Goal: Complete application form

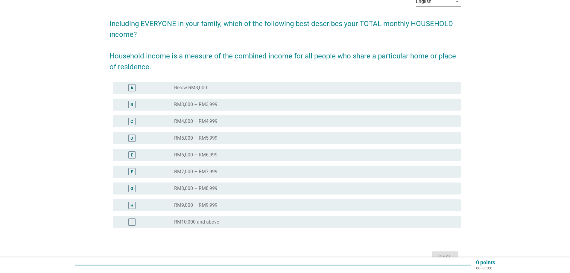
scroll to position [60, 0]
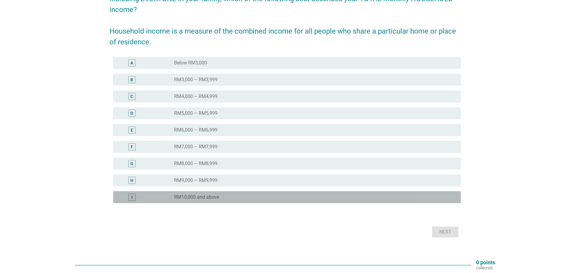
click at [159, 192] on div "I radio_button_unchecked RM10,000 and above" at bounding box center [287, 197] width 348 height 12
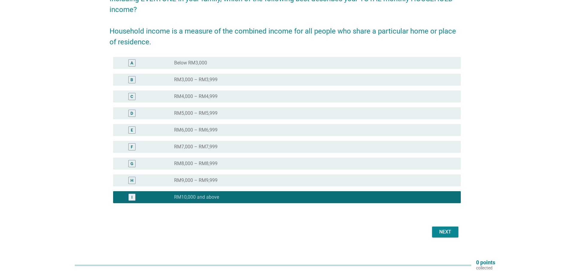
click at [455, 229] on button "Next" at bounding box center [445, 231] width 26 height 11
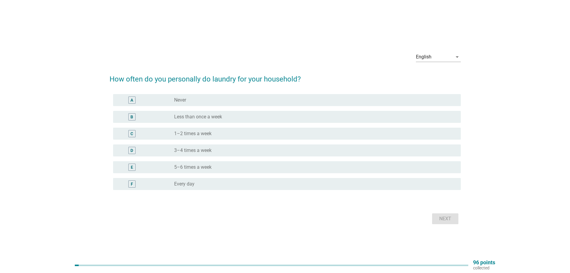
click at [181, 155] on div "D radio_button_unchecked 3–4 times a week" at bounding box center [287, 150] width 348 height 12
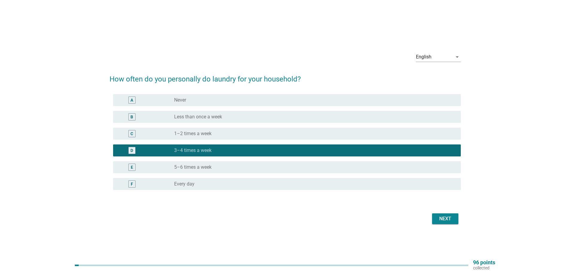
click at [448, 225] on div "Next" at bounding box center [285, 218] width 351 height 14
click at [448, 221] on div "Next" at bounding box center [445, 218] width 17 height 7
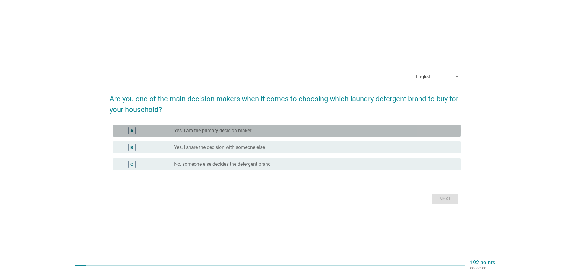
click at [295, 133] on div "radio_button_unchecked Yes, I am the primary decision maker" at bounding box center [312, 130] width 277 height 6
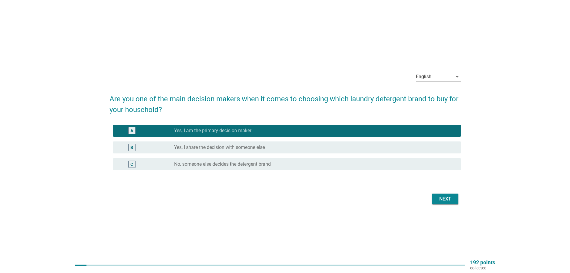
click at [442, 205] on div "Next" at bounding box center [285, 199] width 351 height 14
click at [445, 196] on div "Next" at bounding box center [445, 198] width 17 height 7
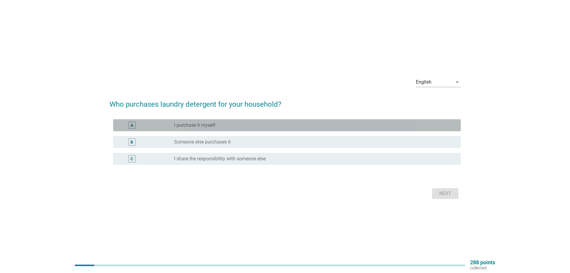
click at [263, 120] on div "A radio_button_unchecked I purchase it myself" at bounding box center [287, 125] width 348 height 12
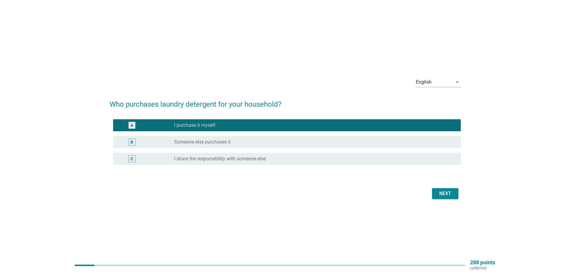
click at [453, 194] on div "Next" at bounding box center [445, 193] width 17 height 7
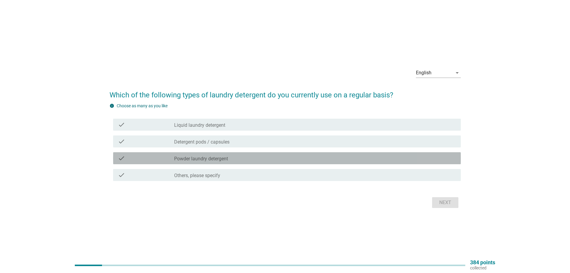
click at [179, 153] on div "check check_box_outline_blank Powder laundry detergent" at bounding box center [287, 158] width 348 height 12
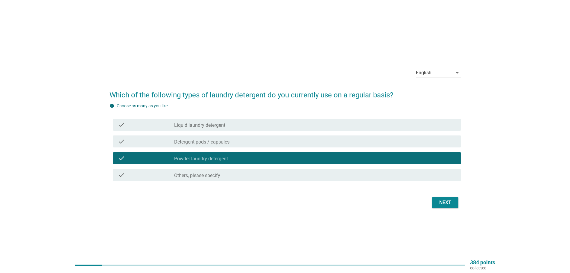
click at [448, 202] on div "Next" at bounding box center [445, 202] width 17 height 7
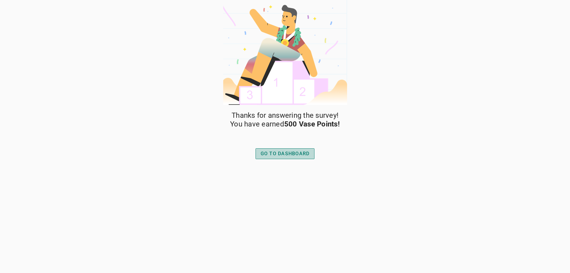
click at [295, 154] on div "GO TO DASHBOARD" at bounding box center [285, 153] width 49 height 7
